Goal: Navigation & Orientation: Find specific page/section

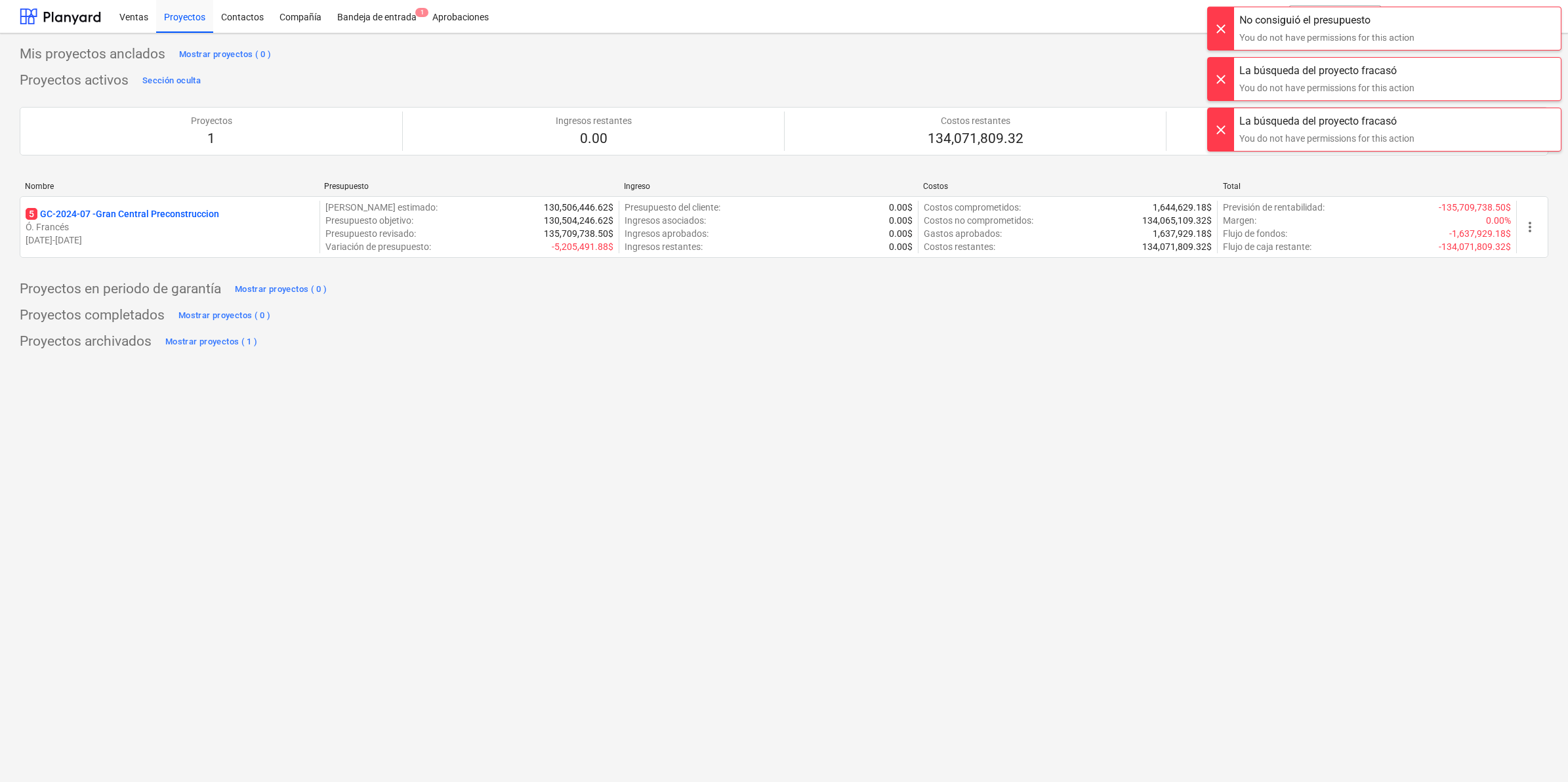
click at [774, 354] on div "Mis proyectos anclados Mostrar proyectos ( 0 ) Proyectos activos Sección oculta…" at bounding box center [784, 407] width 1568 height 748
click at [774, 36] on div at bounding box center [1220, 28] width 27 height 43
click at [774, 63] on div at bounding box center [1220, 79] width 27 height 43
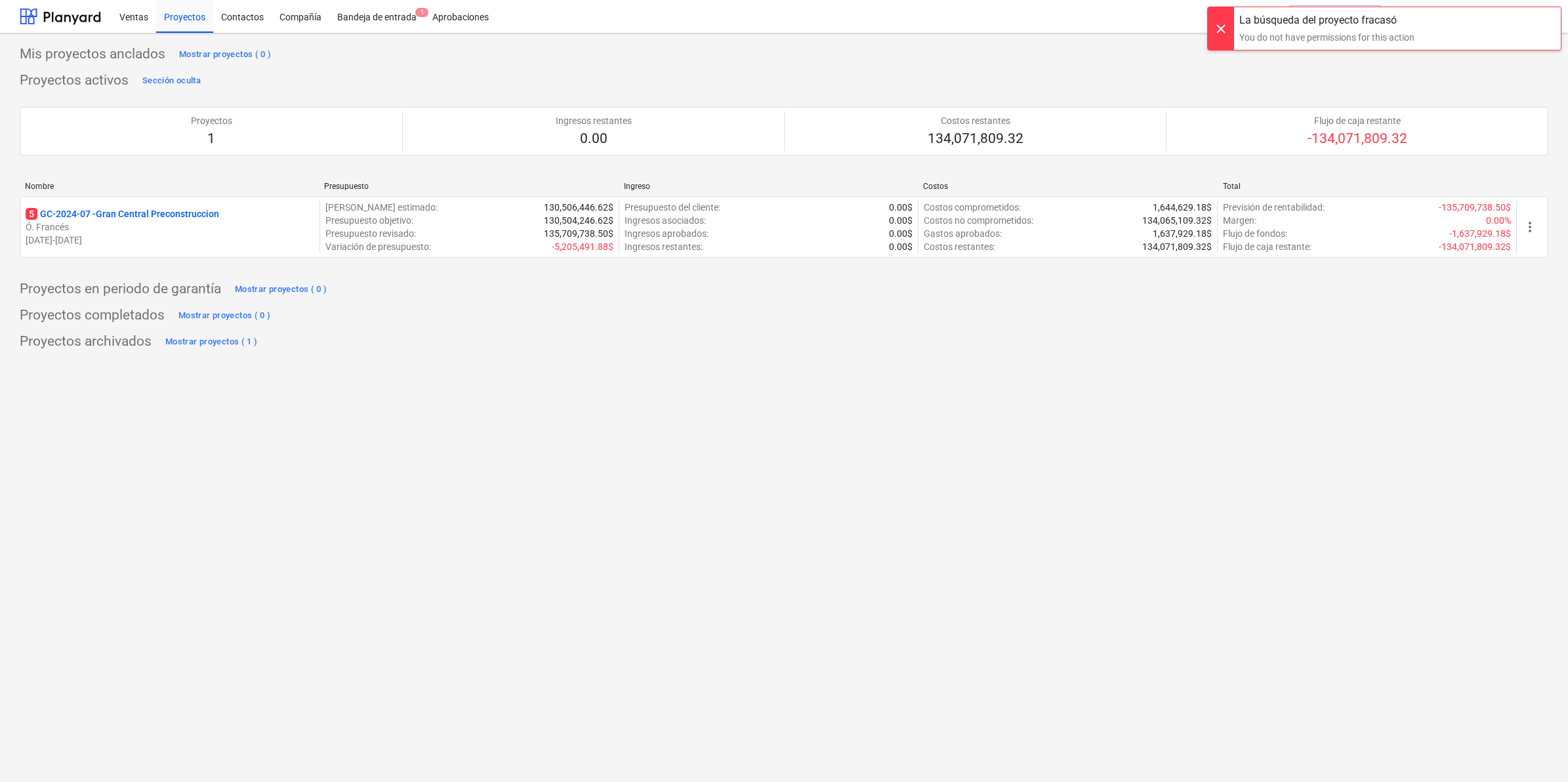
drag, startPoint x: 1224, startPoint y: 35, endPoint x: 1224, endPoint y: 46, distance: 11.0
click at [774, 36] on div at bounding box center [1220, 28] width 27 height 43
click at [774, 21] on div "Ventas Proyectos Contactos Compañía Bandeja de entrada 1 Aprobaciones format_si…" at bounding box center [784, 16] width 1568 height 33
click at [774, 18] on icon "keyboard_arrow_down" at bounding box center [1540, 16] width 15 height 15
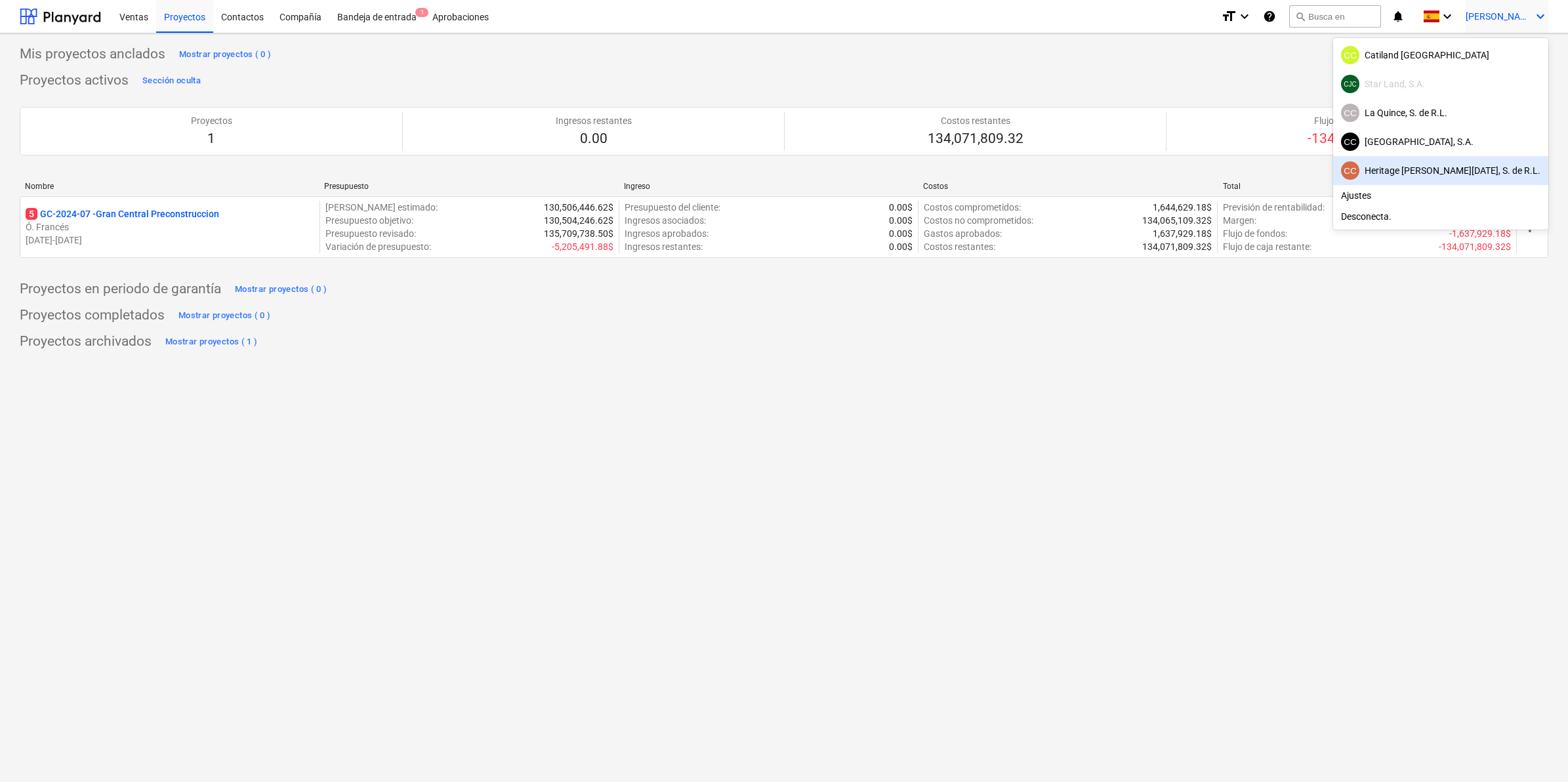
click at [774, 178] on div "CC Heritage [PERSON_NAME][DATE], S. de R.L." at bounding box center [1440, 170] width 200 height 18
